Goal: Task Accomplishment & Management: Manage account settings

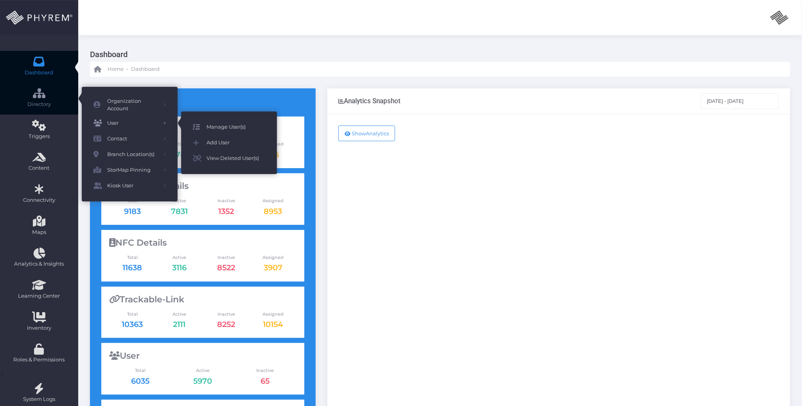
click at [223, 126] on span "Manage User(s)" at bounding box center [236, 127] width 59 height 10
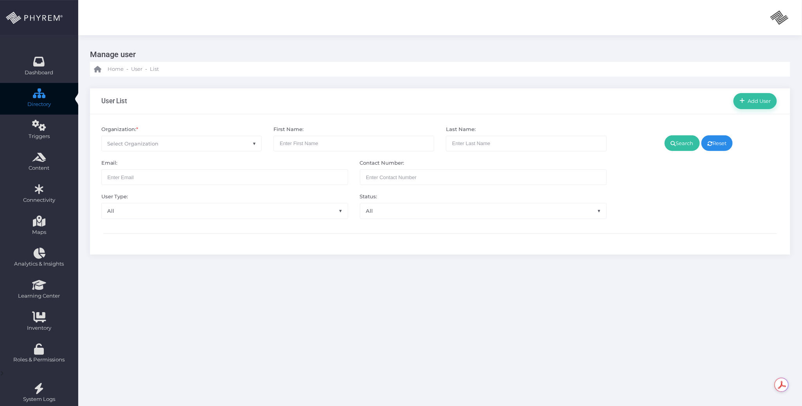
click at [179, 151] on body "admin admin admin admin info@phyrem.com Account ID: 0 User ID: 1 Section My Pro…" at bounding box center [401, 203] width 802 height 406
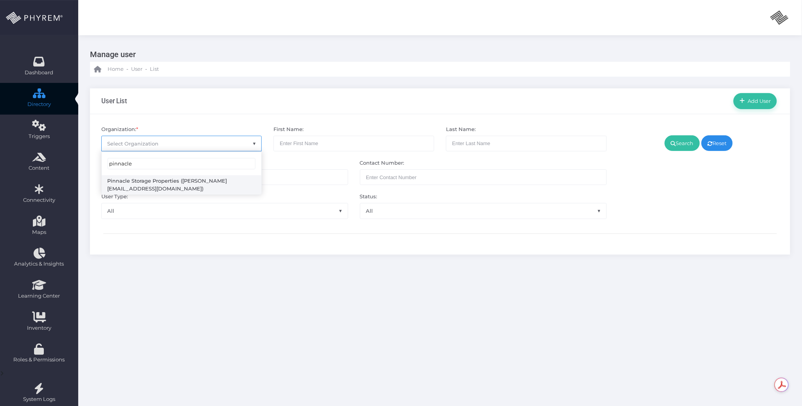
type input "pinnacle"
select select "4799"
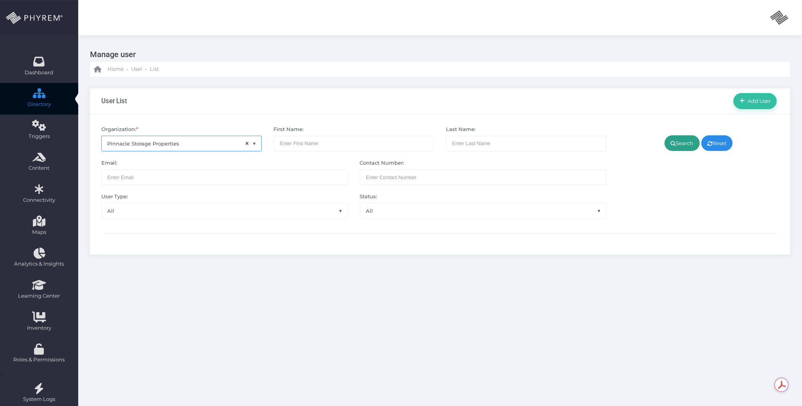
click at [677, 147] on link "Search" at bounding box center [682, 143] width 35 height 16
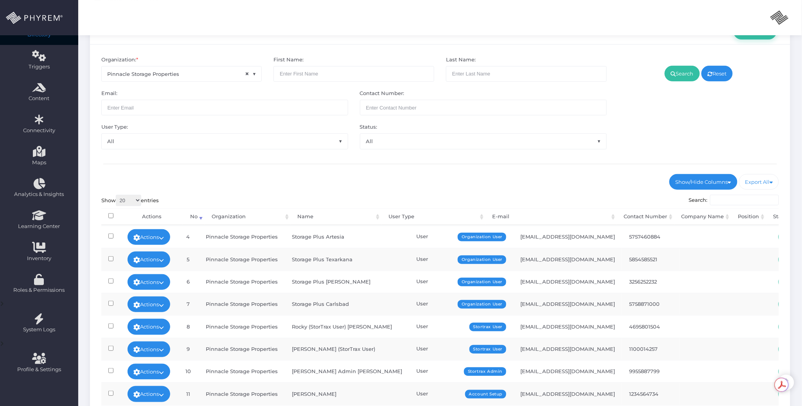
scroll to position [177, 0]
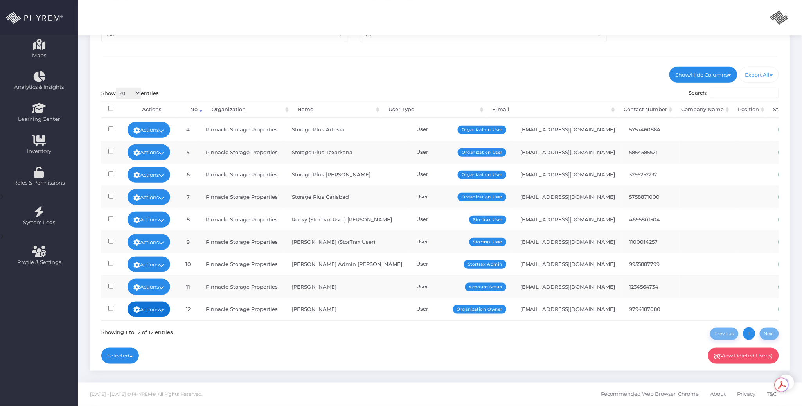
click at [170, 302] on link "Actions" at bounding box center [149, 310] width 43 height 16
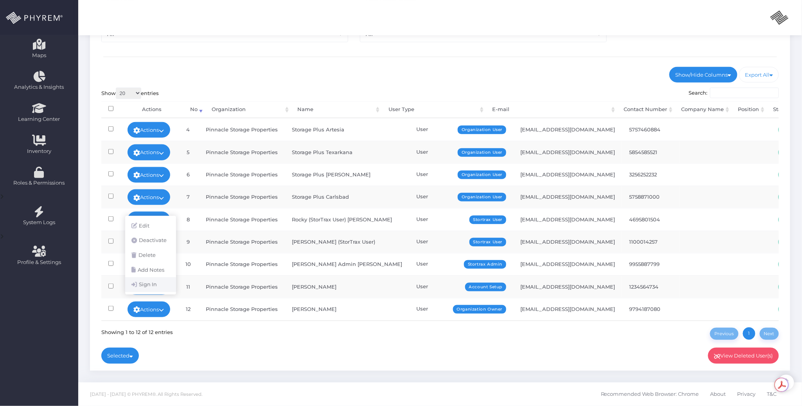
click at [157, 286] on link "Sign In" at bounding box center [150, 284] width 51 height 15
